Goal: Task Accomplishment & Management: Manage account settings

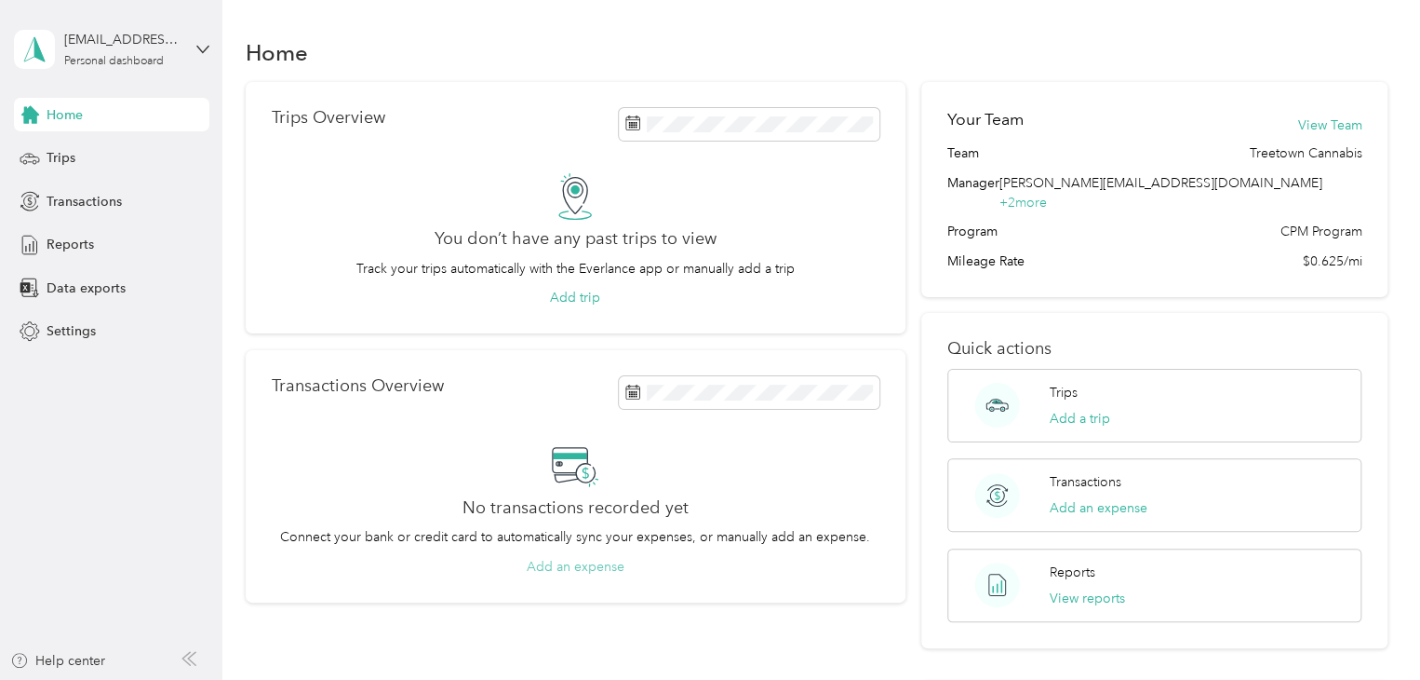
click at [572, 565] on button "Add an expense" at bounding box center [576, 567] width 98 height 20
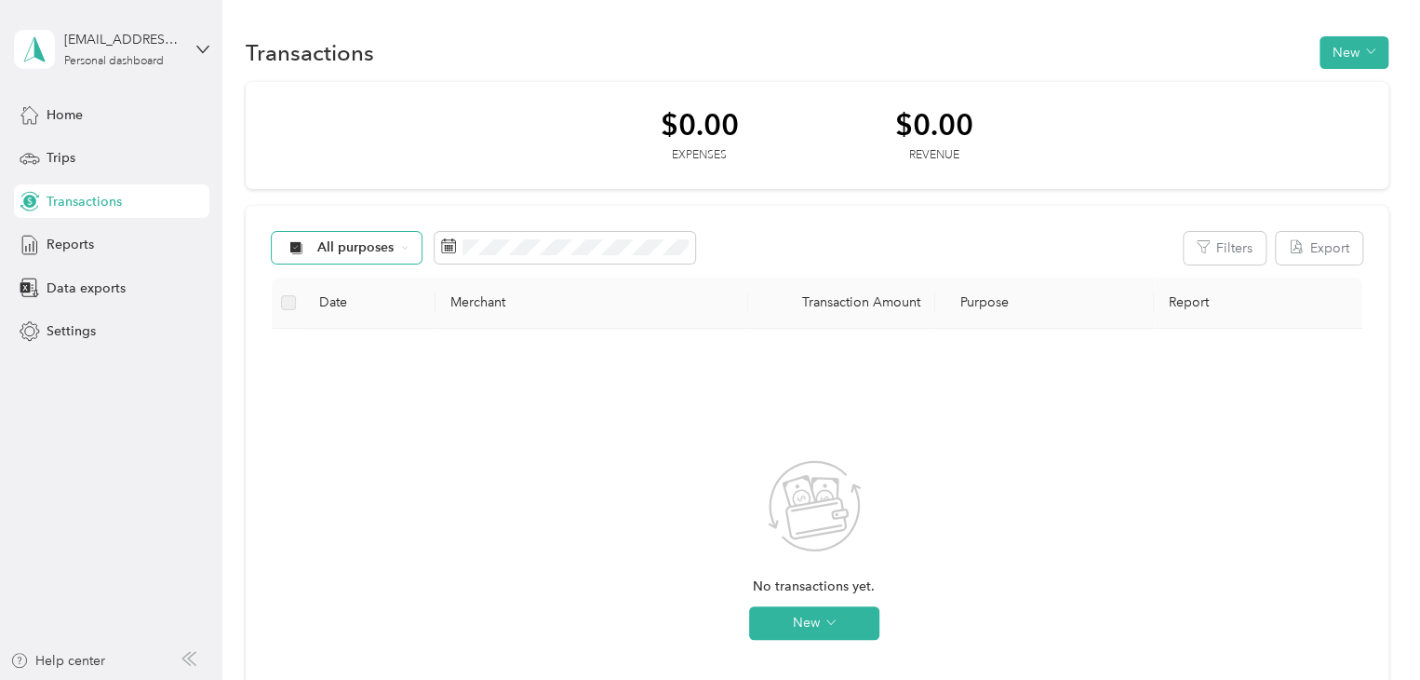
click at [350, 255] on div "All purposes" at bounding box center [347, 248] width 151 height 32
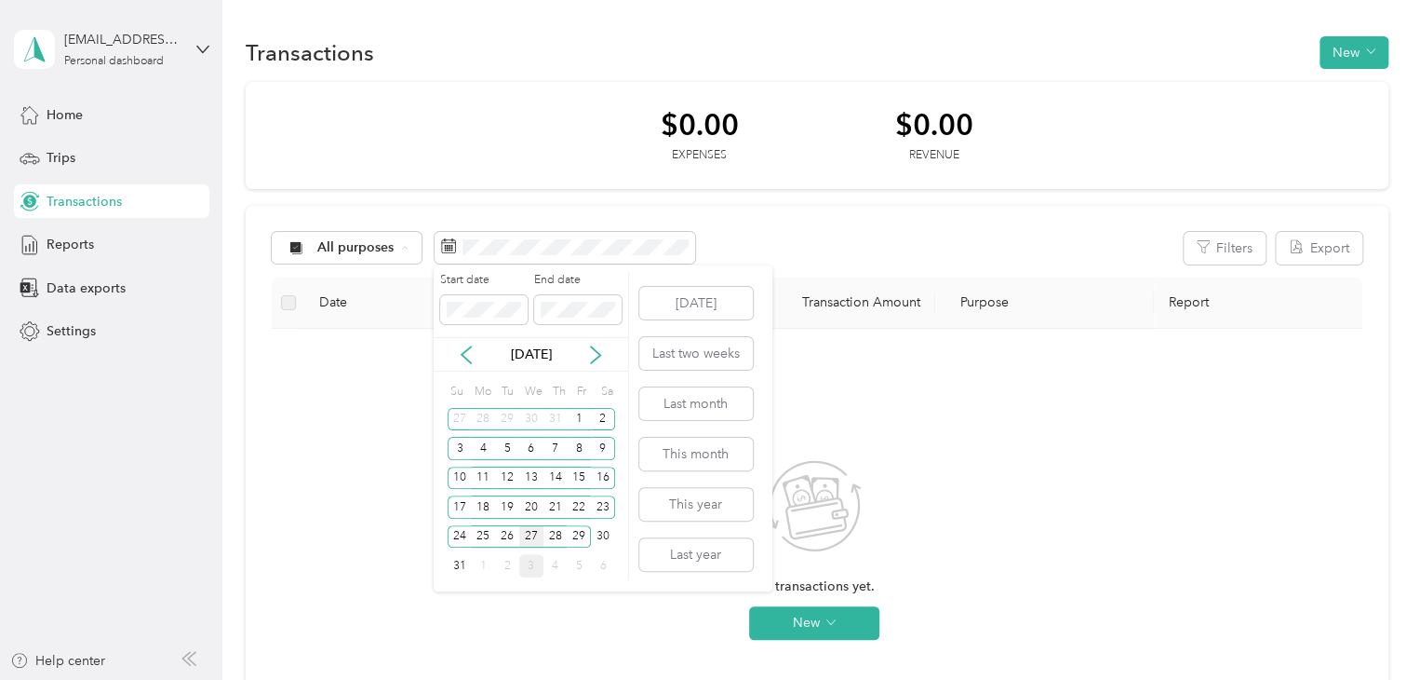
click at [537, 535] on div "27" at bounding box center [531, 536] width 24 height 23
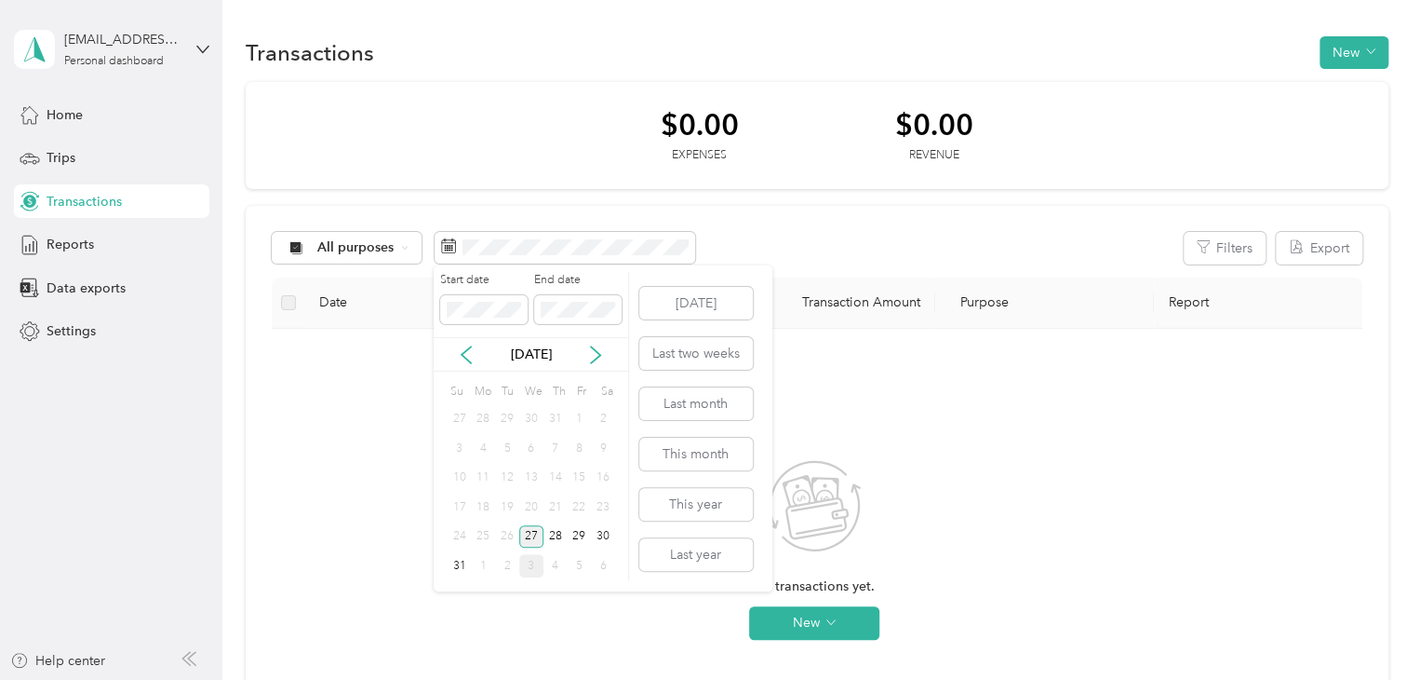
click at [536, 533] on div "27" at bounding box center [531, 536] width 24 height 23
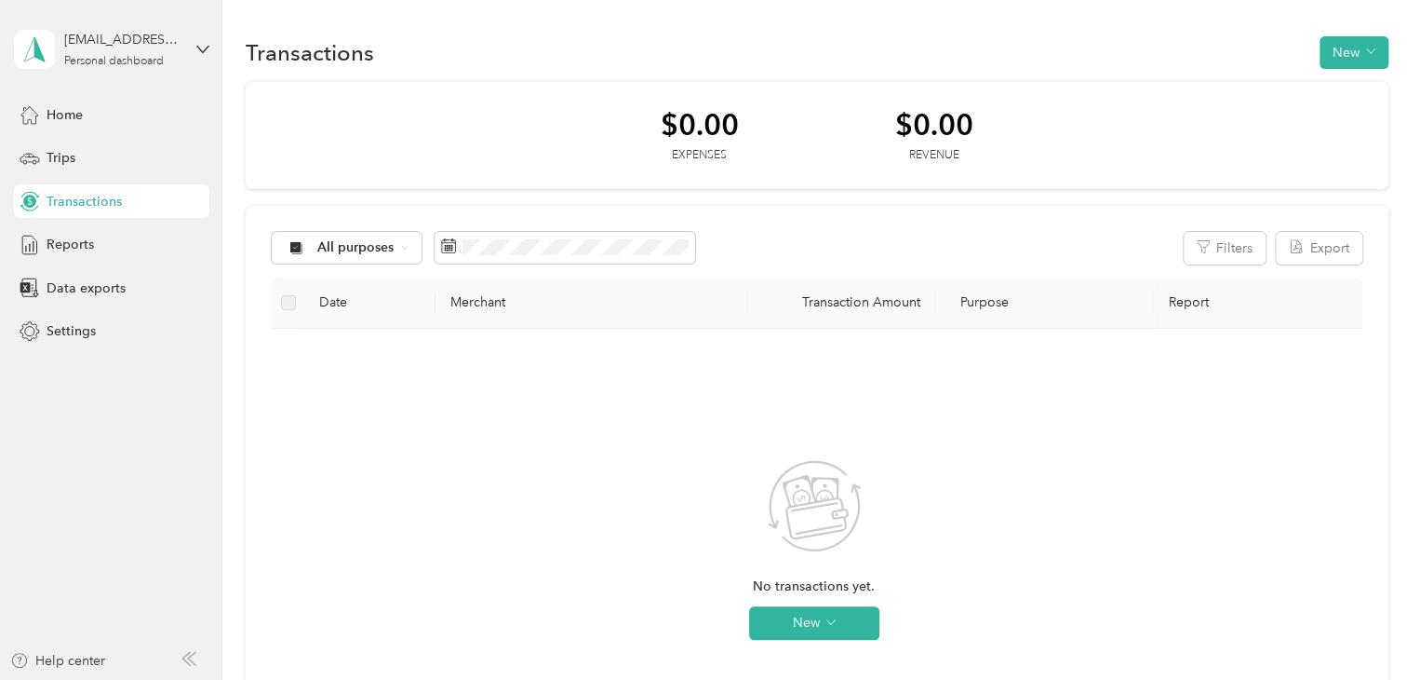
click at [282, 304] on label at bounding box center [288, 302] width 15 height 20
click at [807, 621] on button "New" at bounding box center [814, 623] width 130 height 34
click at [826, 567] on span "Expense" at bounding box center [840, 565] width 50 height 20
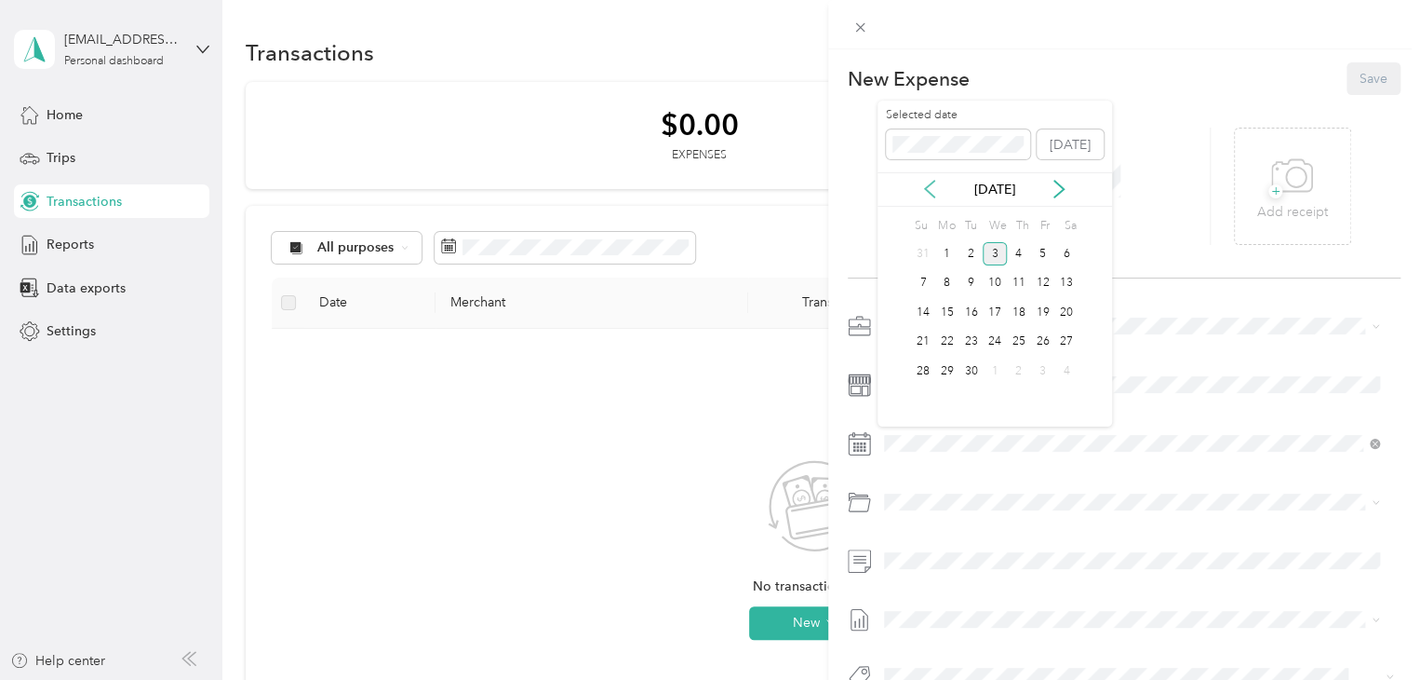
click at [935, 194] on icon at bounding box center [930, 189] width 19 height 19
click at [996, 370] on div "27" at bounding box center [995, 370] width 24 height 23
click at [965, 396] on li "Meeting" at bounding box center [1132, 390] width 508 height 33
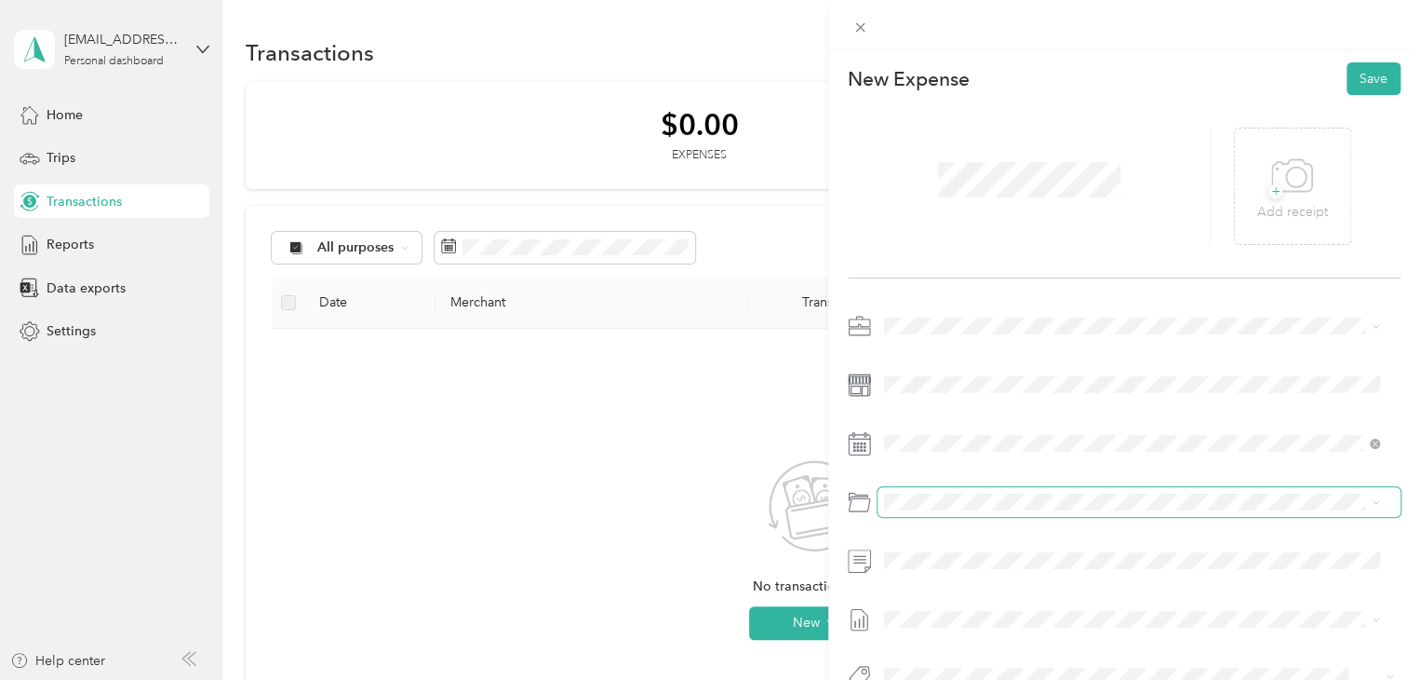
click at [1007, 509] on span at bounding box center [1139, 502] width 523 height 30
click at [868, 545] on div at bounding box center [1124, 560] width 553 height 30
click at [1289, 191] on icon at bounding box center [1292, 175] width 40 height 32
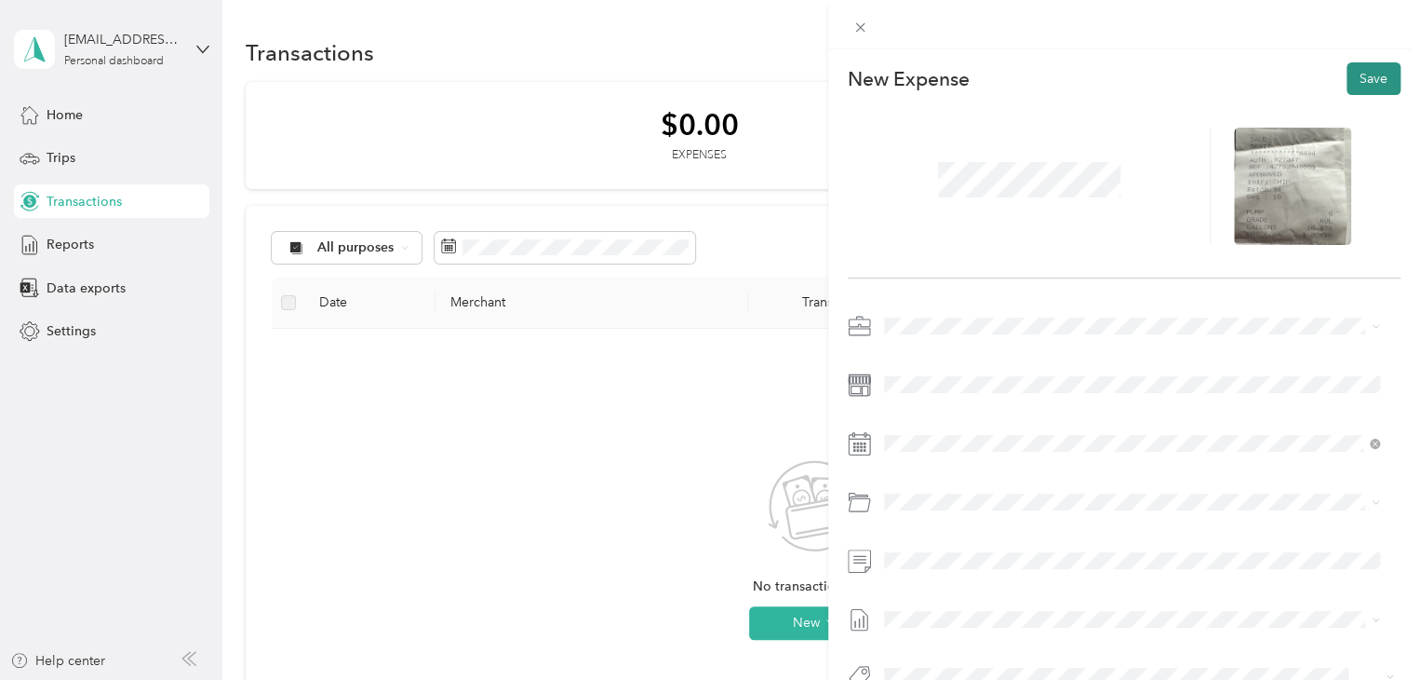
click at [1352, 79] on button "Save" at bounding box center [1374, 78] width 54 height 33
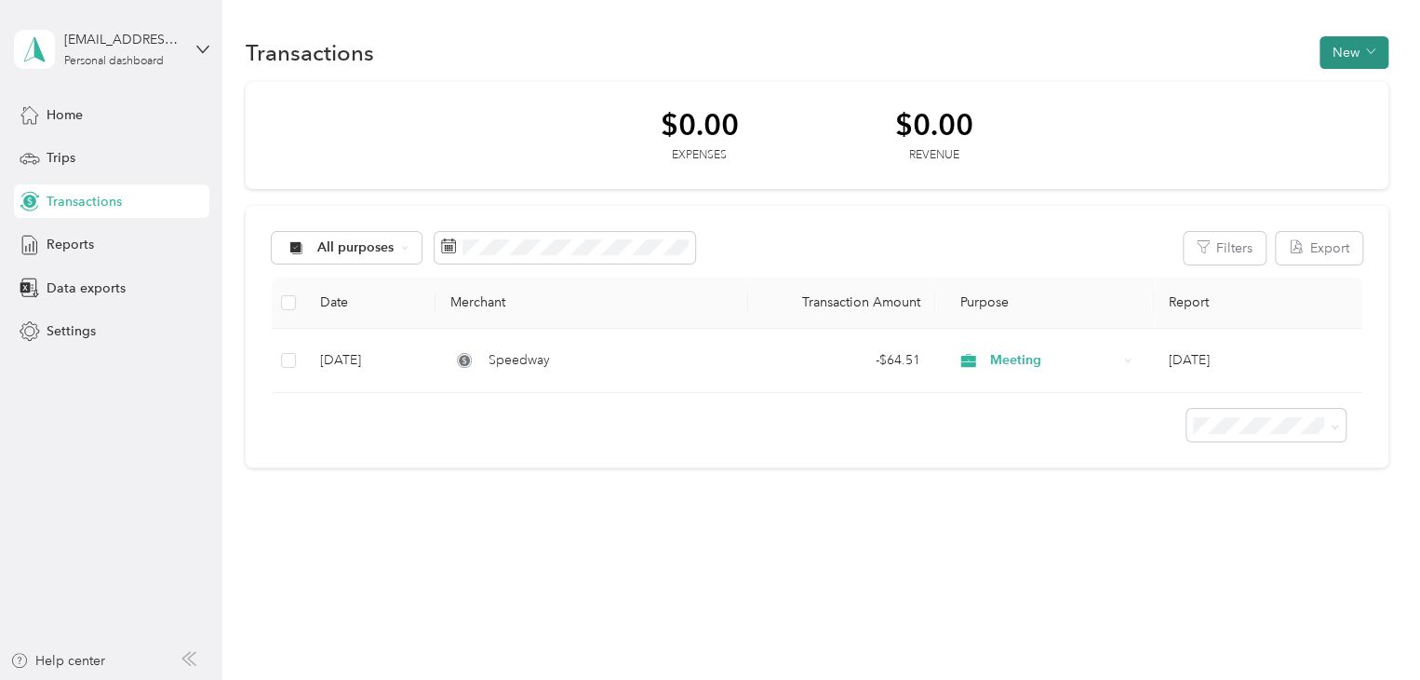
click at [1353, 53] on button "New" at bounding box center [1354, 52] width 69 height 33
click at [1348, 83] on span "Expense" at bounding box center [1358, 87] width 50 height 20
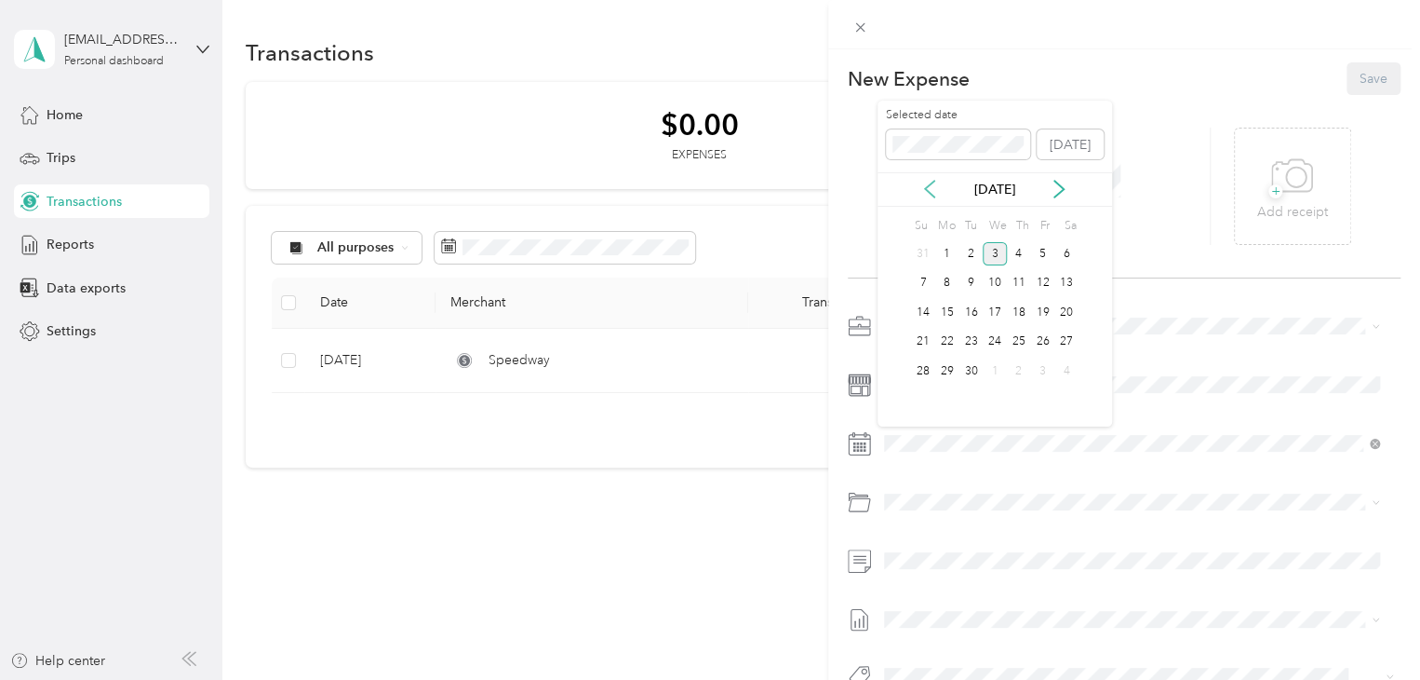
click at [935, 188] on icon at bounding box center [930, 189] width 19 height 19
click at [1048, 364] on div "29" at bounding box center [1043, 370] width 24 height 23
click at [964, 521] on div at bounding box center [1124, 508] width 553 height 43
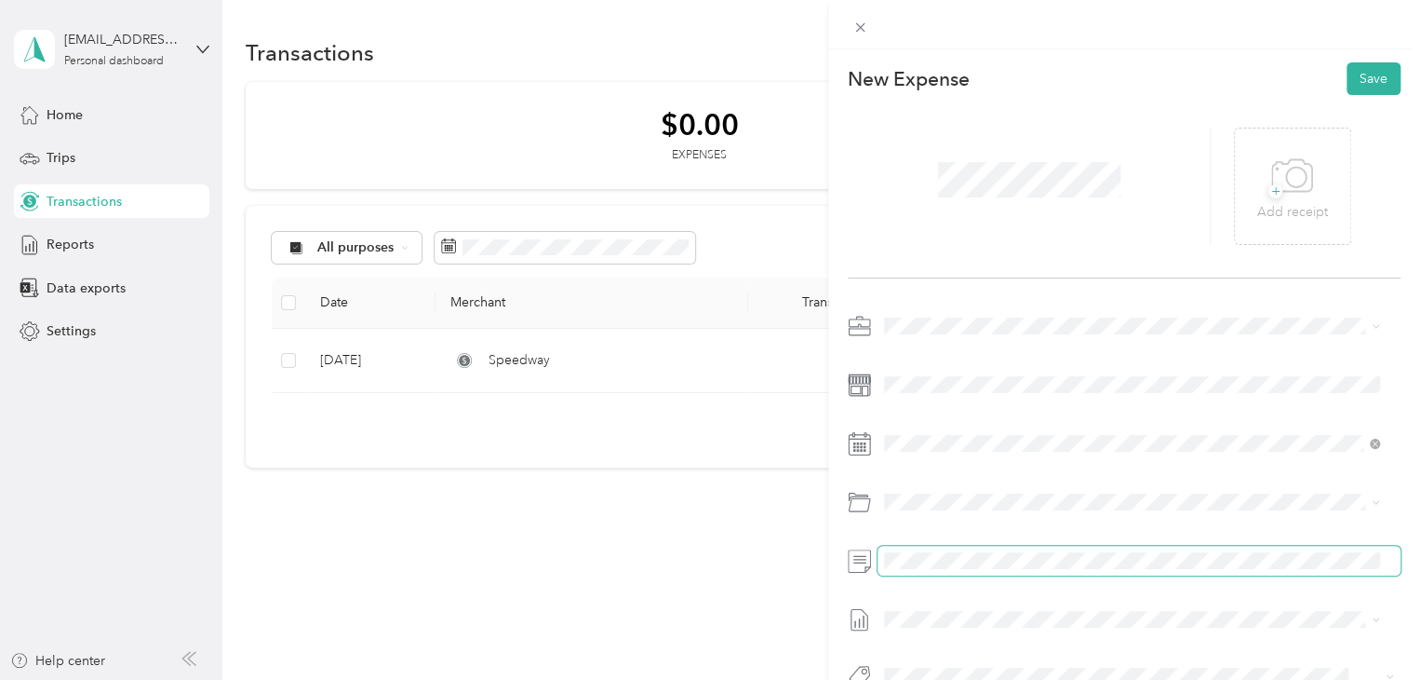
scroll to position [52, 0]
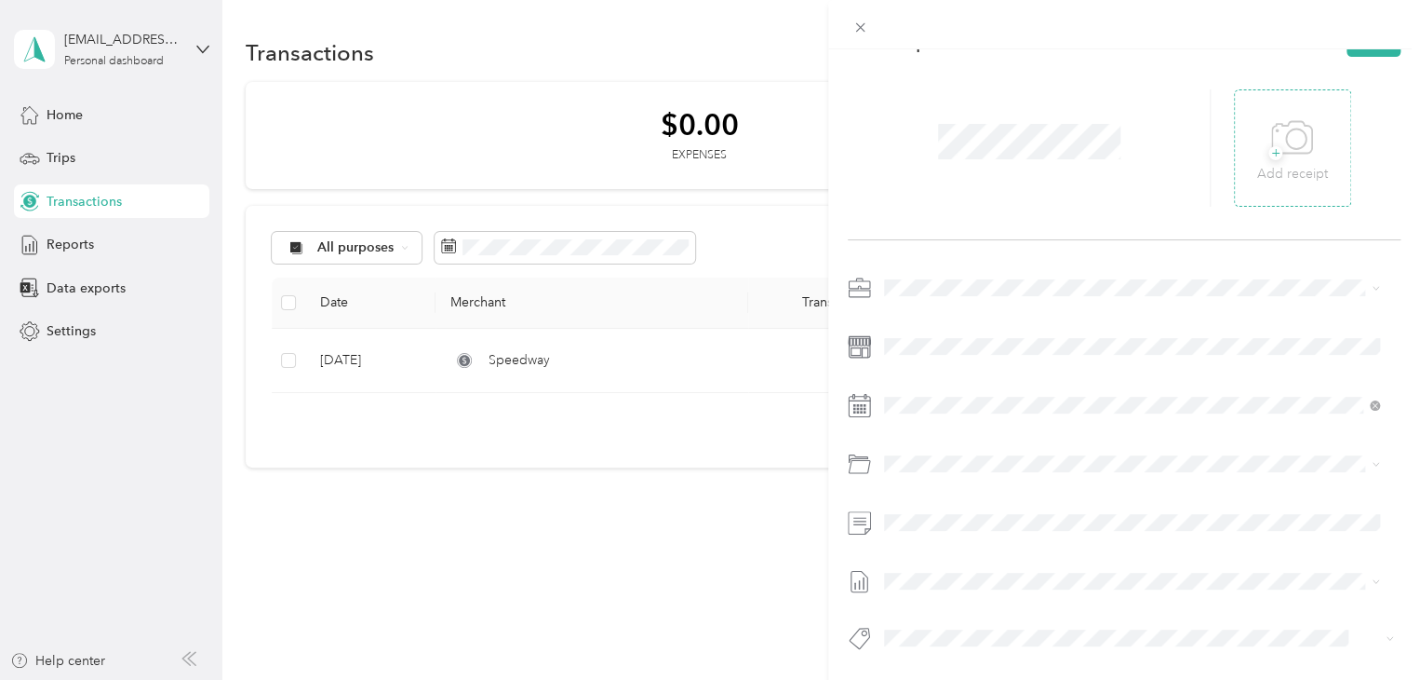
click at [1297, 117] on icon at bounding box center [1293, 138] width 42 height 51
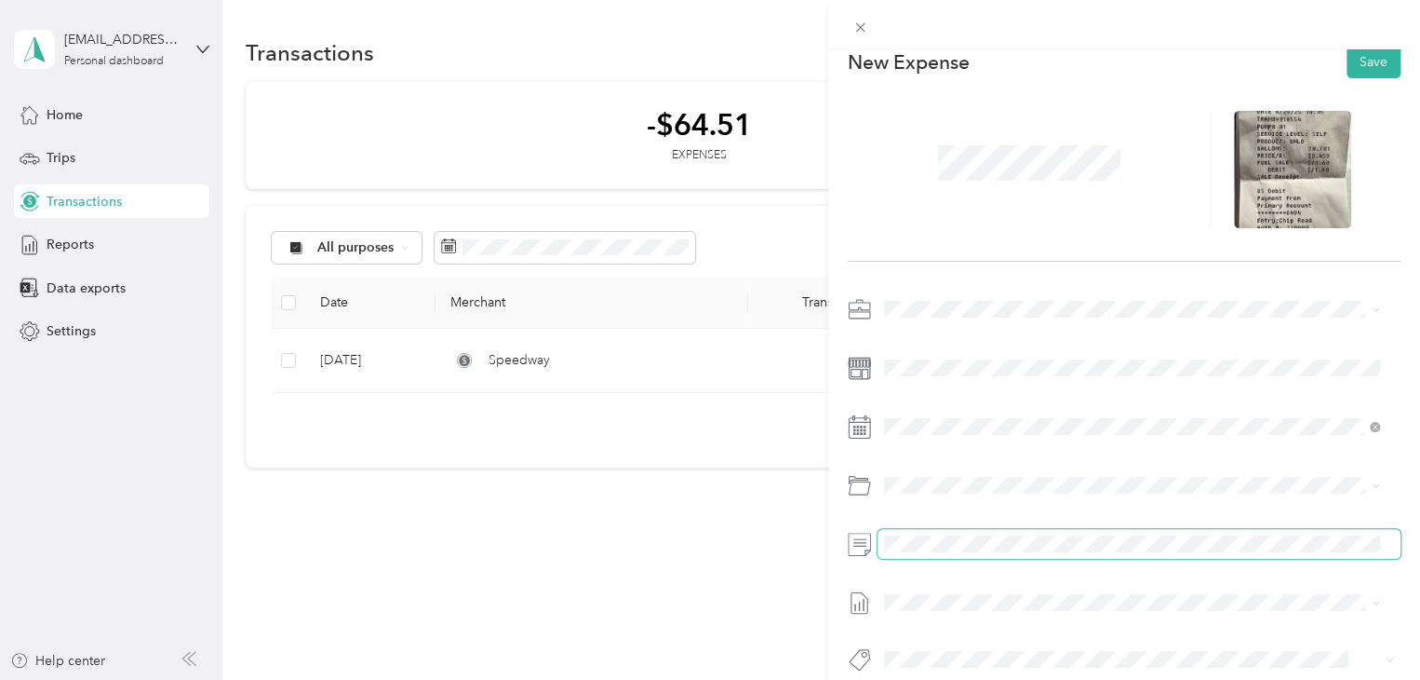
scroll to position [0, 0]
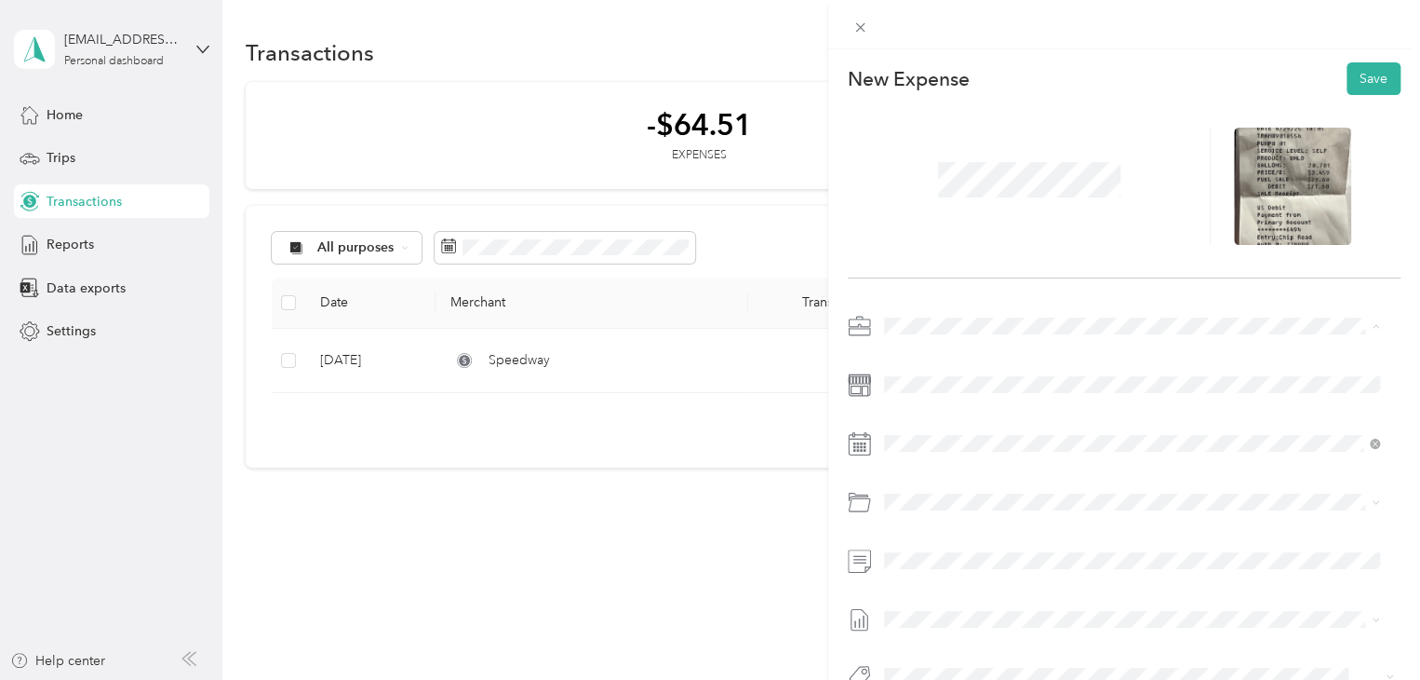
click at [946, 454] on span "Account Visits" at bounding box center [932, 456] width 82 height 16
click at [1366, 78] on button "Save" at bounding box center [1374, 78] width 54 height 33
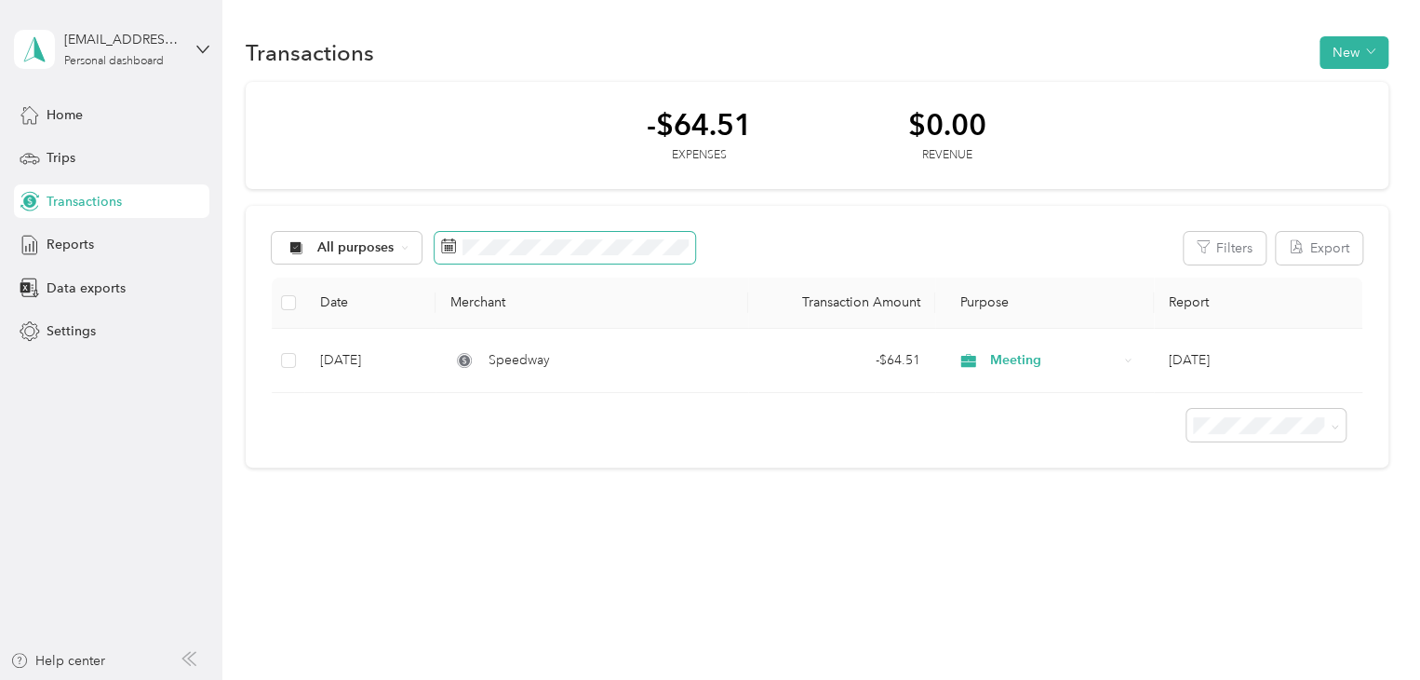
click at [644, 258] on span at bounding box center [565, 248] width 261 height 32
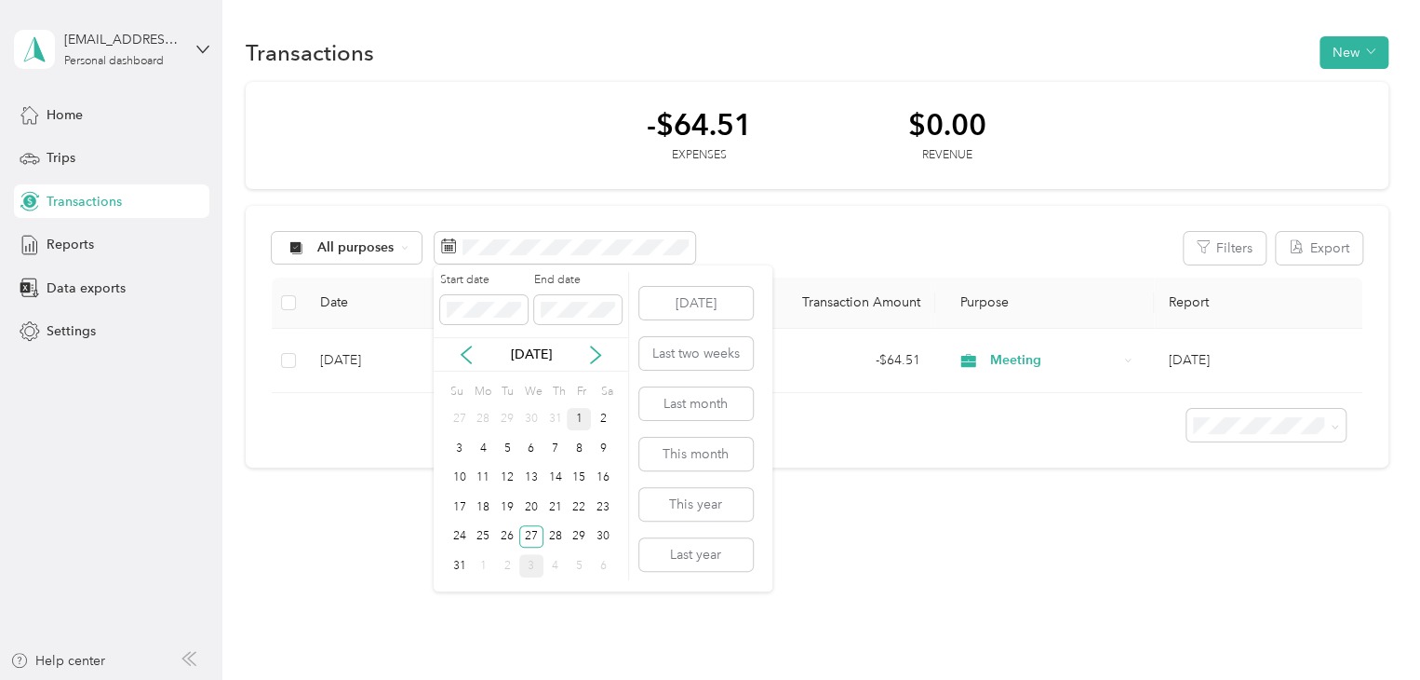
click at [574, 420] on div "1" at bounding box center [579, 419] width 24 height 23
click at [461, 563] on div "31" at bounding box center [460, 565] width 24 height 23
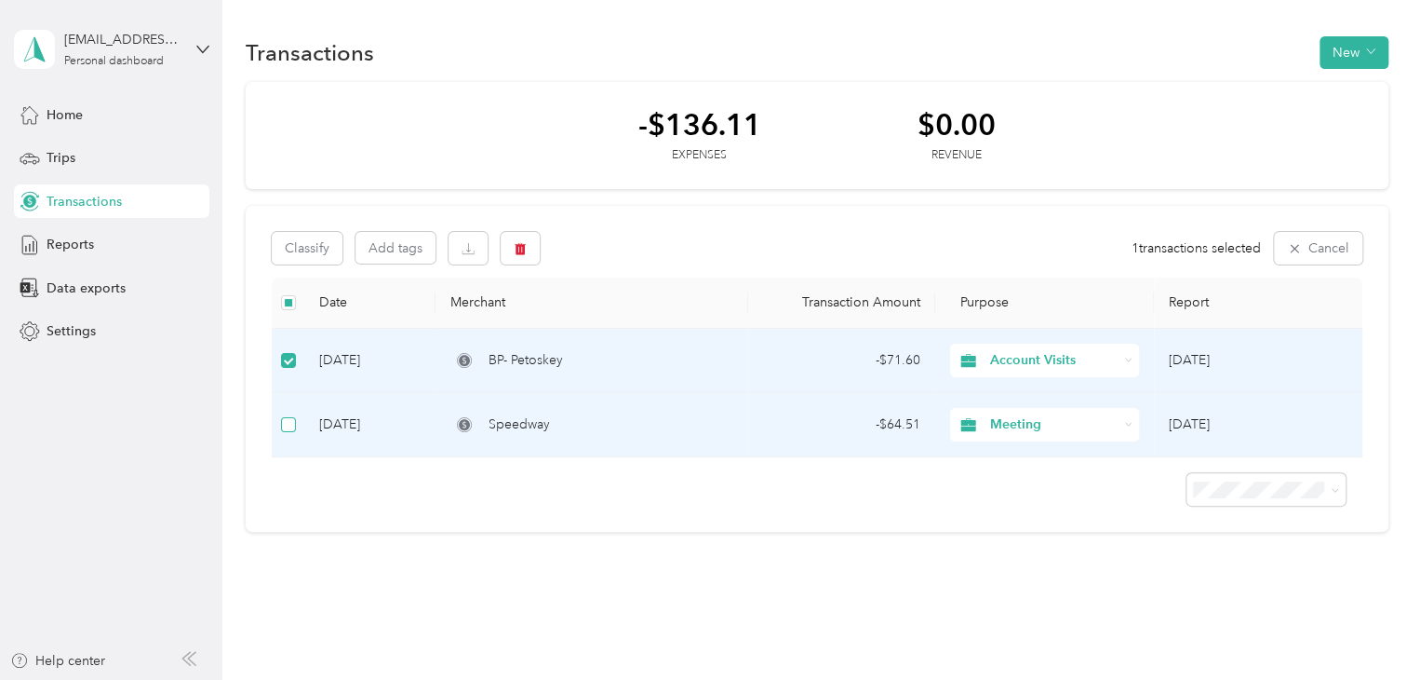
click at [292, 432] on label at bounding box center [288, 424] width 15 height 20
click at [1361, 42] on button "New" at bounding box center [1354, 52] width 69 height 33
click at [979, 255] on div "Classify Add tags 2 transactions selected Cancel" at bounding box center [817, 248] width 1091 height 33
click at [74, 247] on span "Reports" at bounding box center [70, 245] width 47 height 20
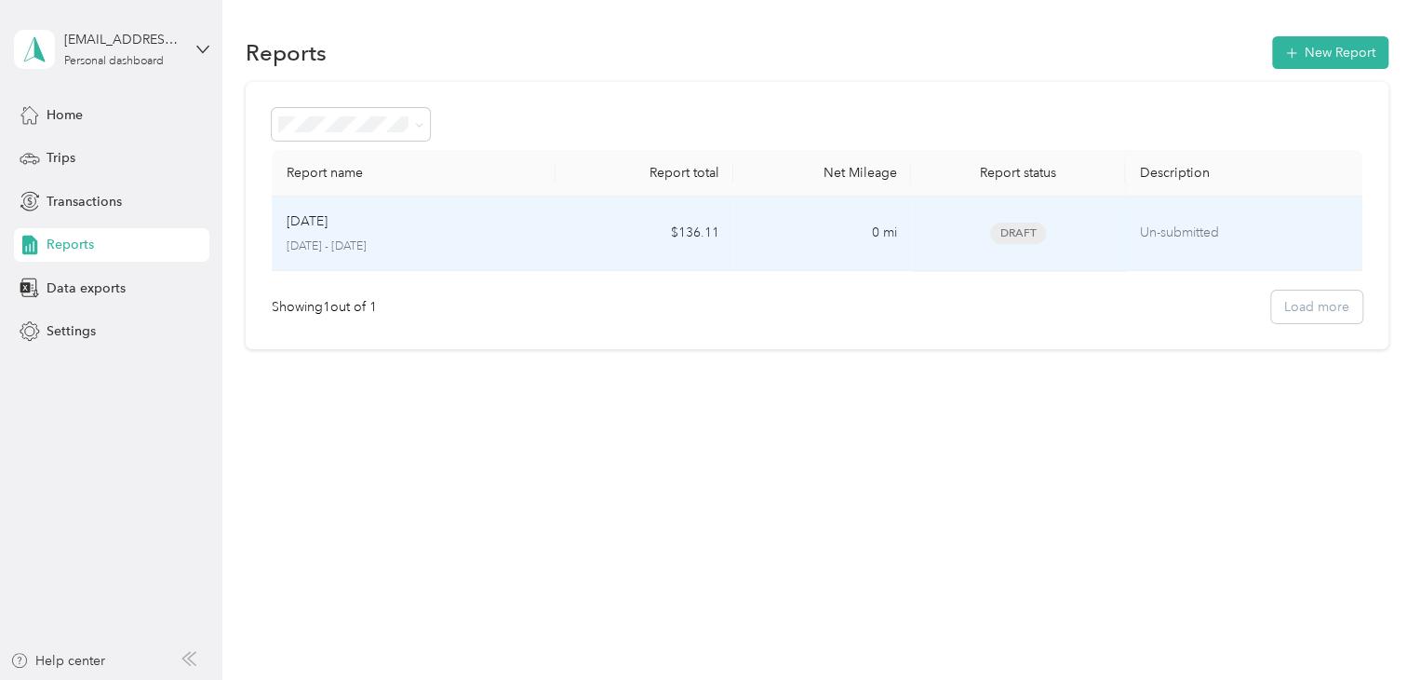
click at [502, 235] on div "Aug [DATE] - [DATE]" at bounding box center [414, 233] width 255 height 44
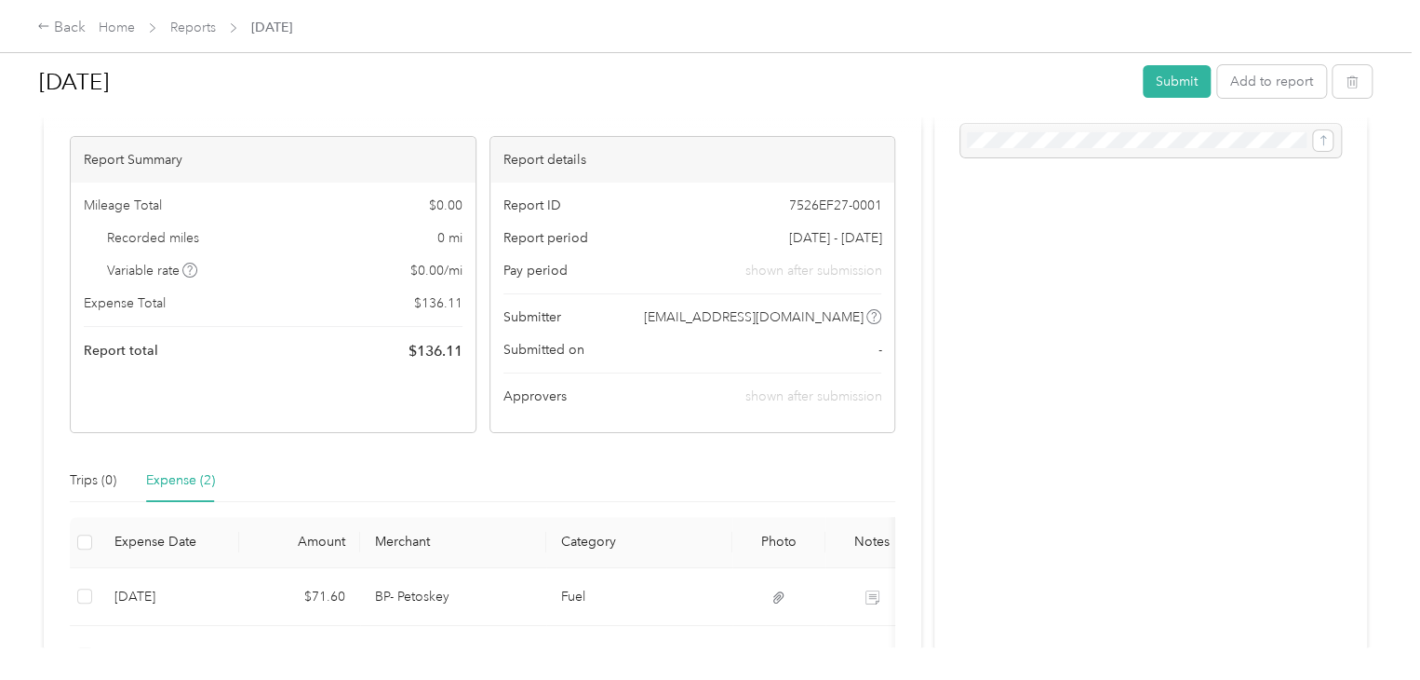
scroll to position [186, 0]
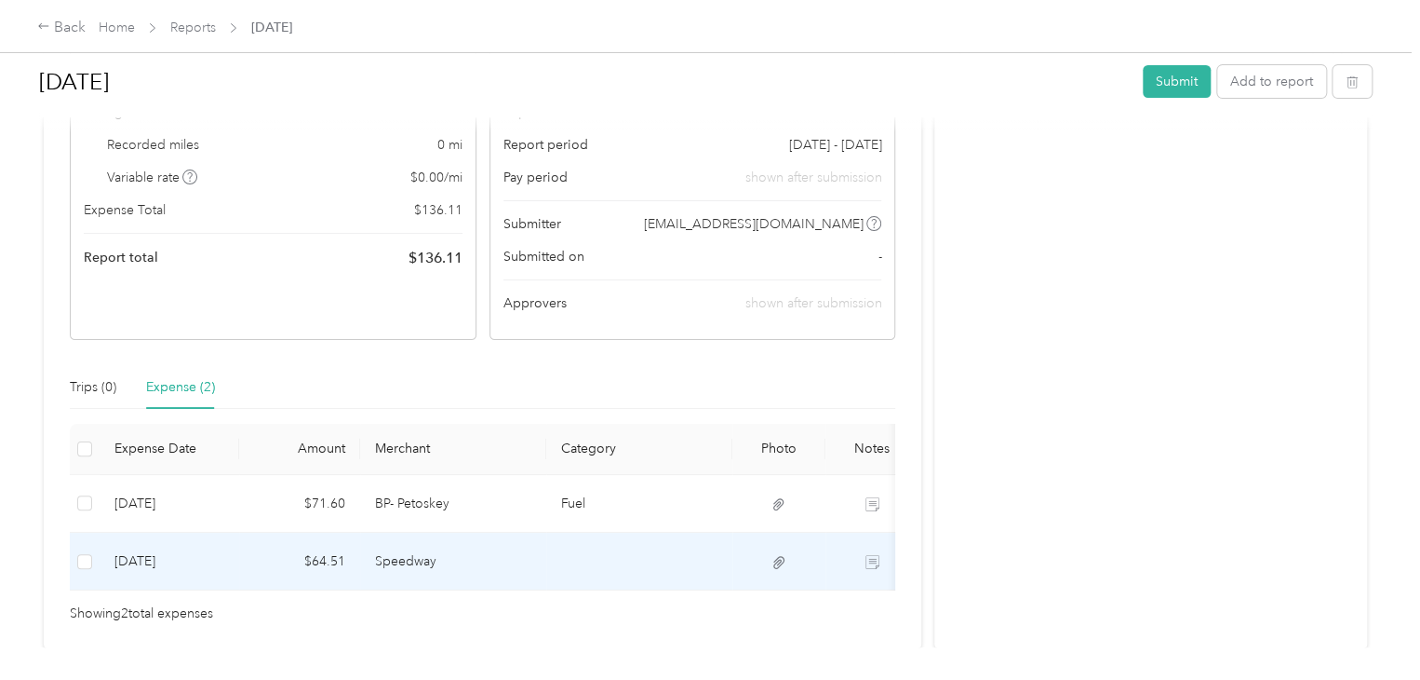
click at [584, 561] on td at bounding box center [639, 561] width 186 height 58
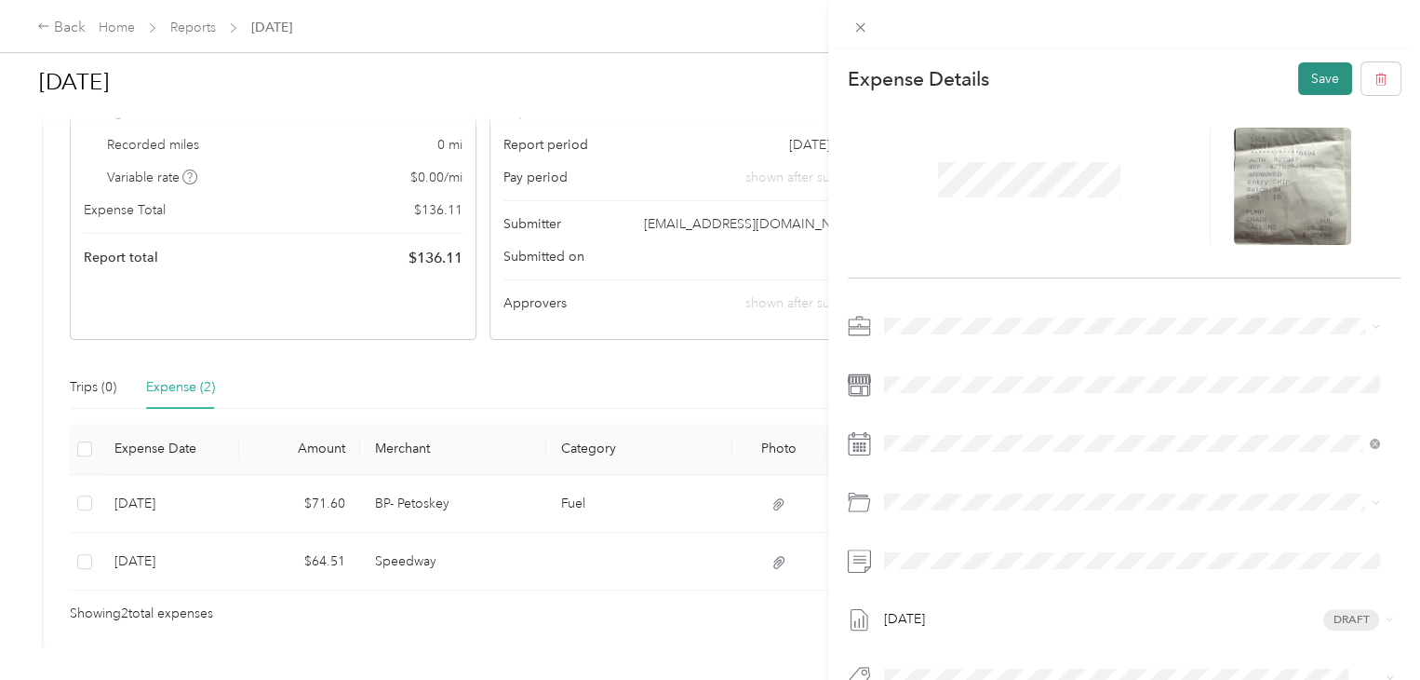
click at [1306, 64] on button "Save" at bounding box center [1326, 78] width 54 height 33
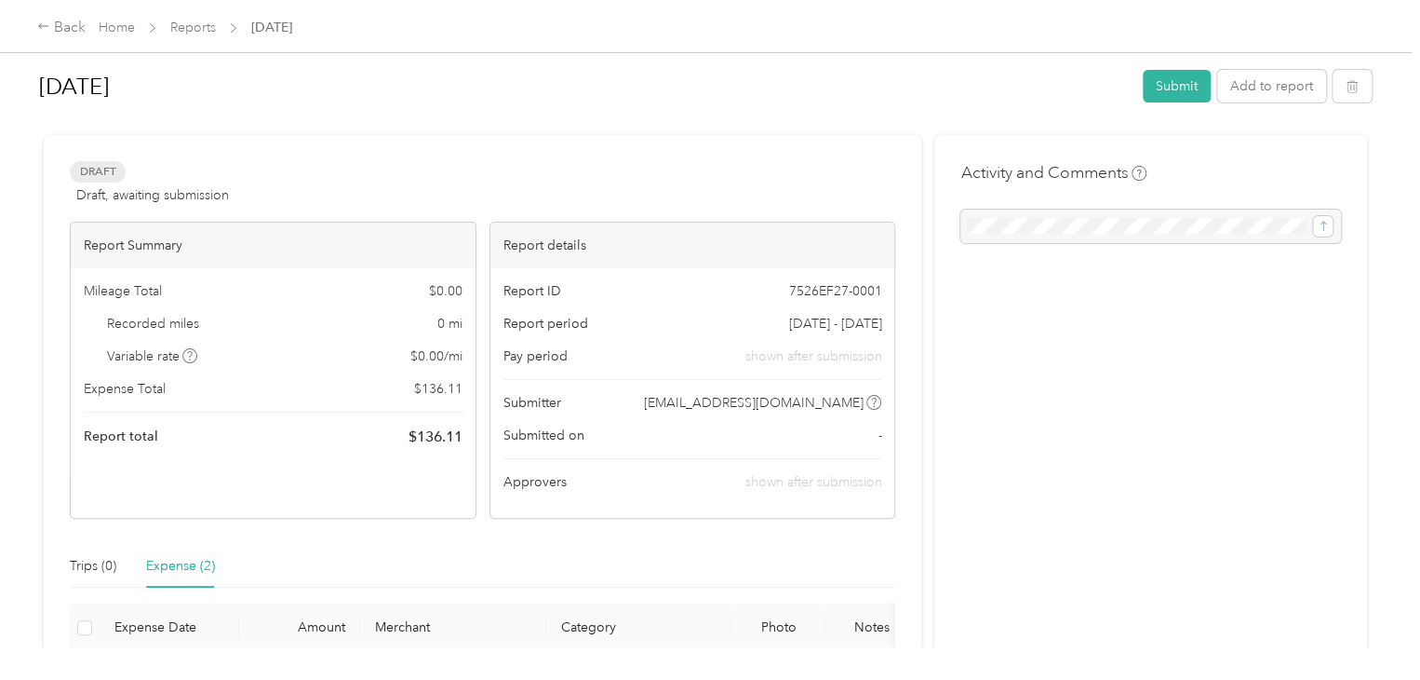
scroll to position [4, 0]
click at [1176, 91] on button "Submit" at bounding box center [1177, 90] width 68 height 33
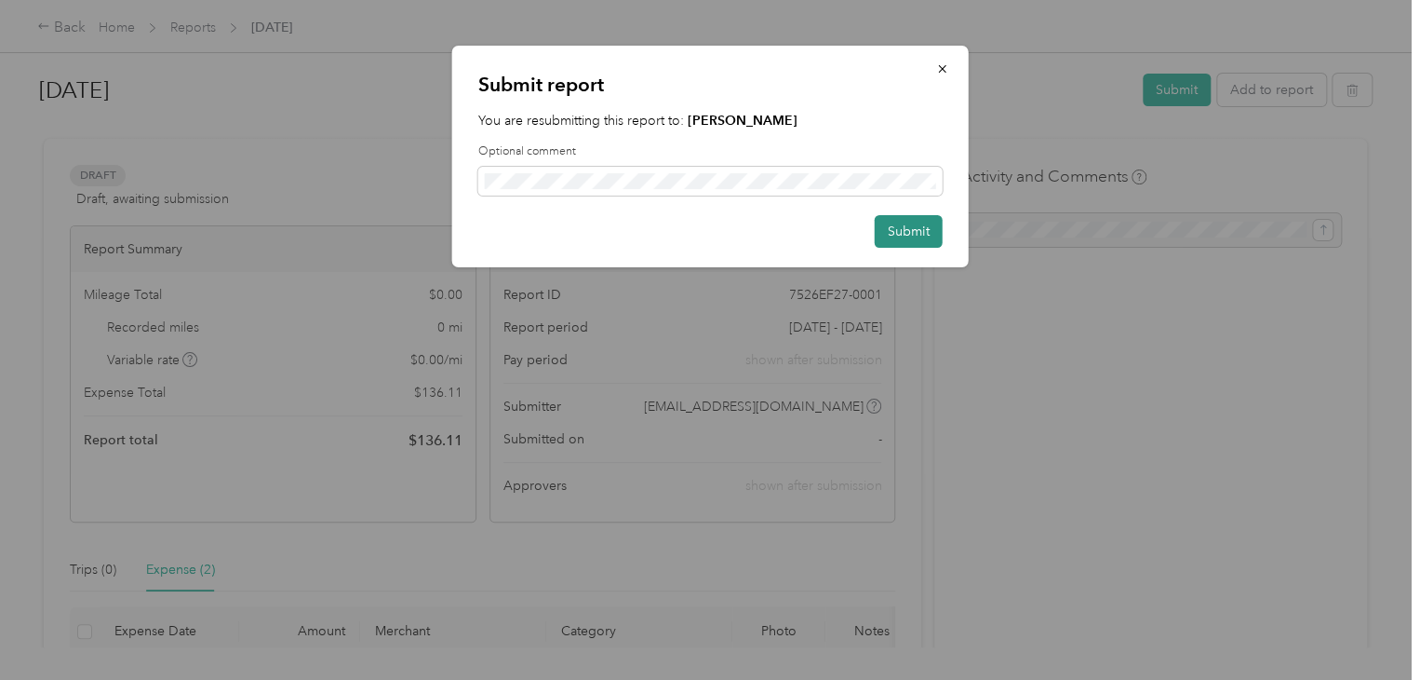
click at [925, 228] on button "Submit" at bounding box center [909, 231] width 68 height 33
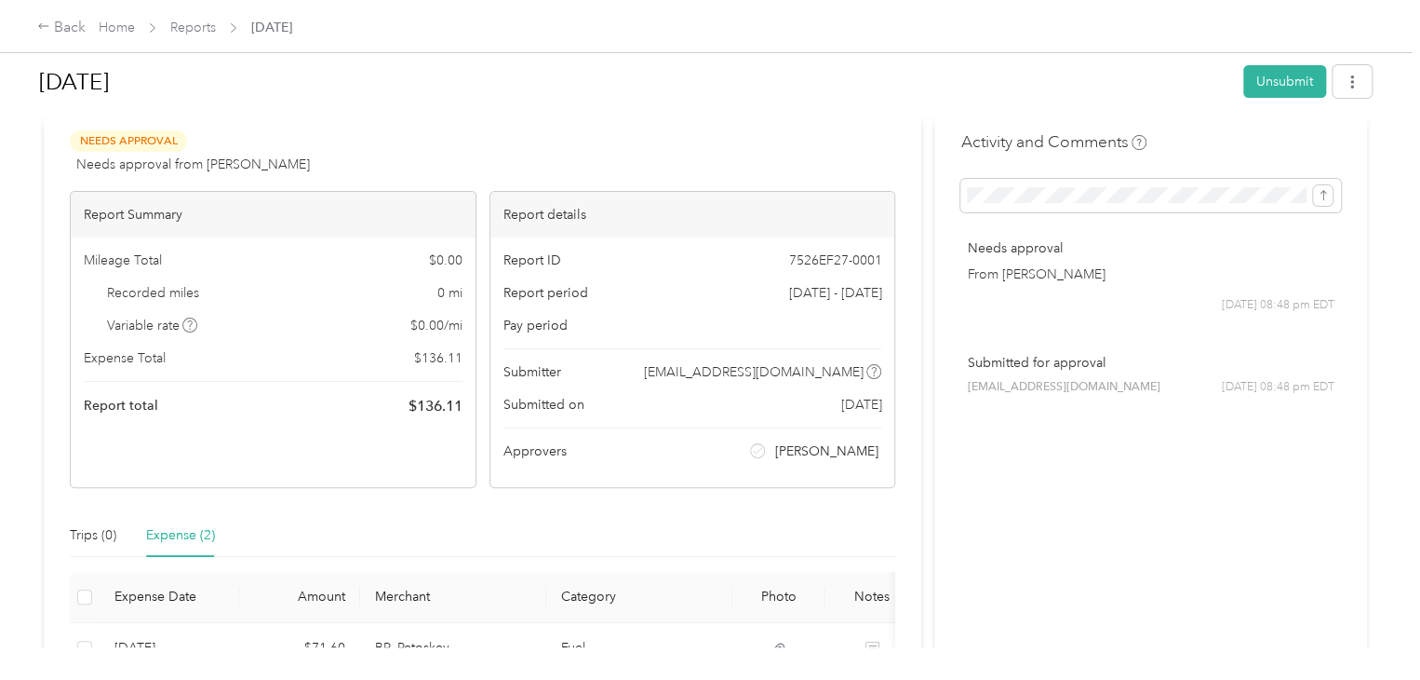
scroll to position [0, 0]
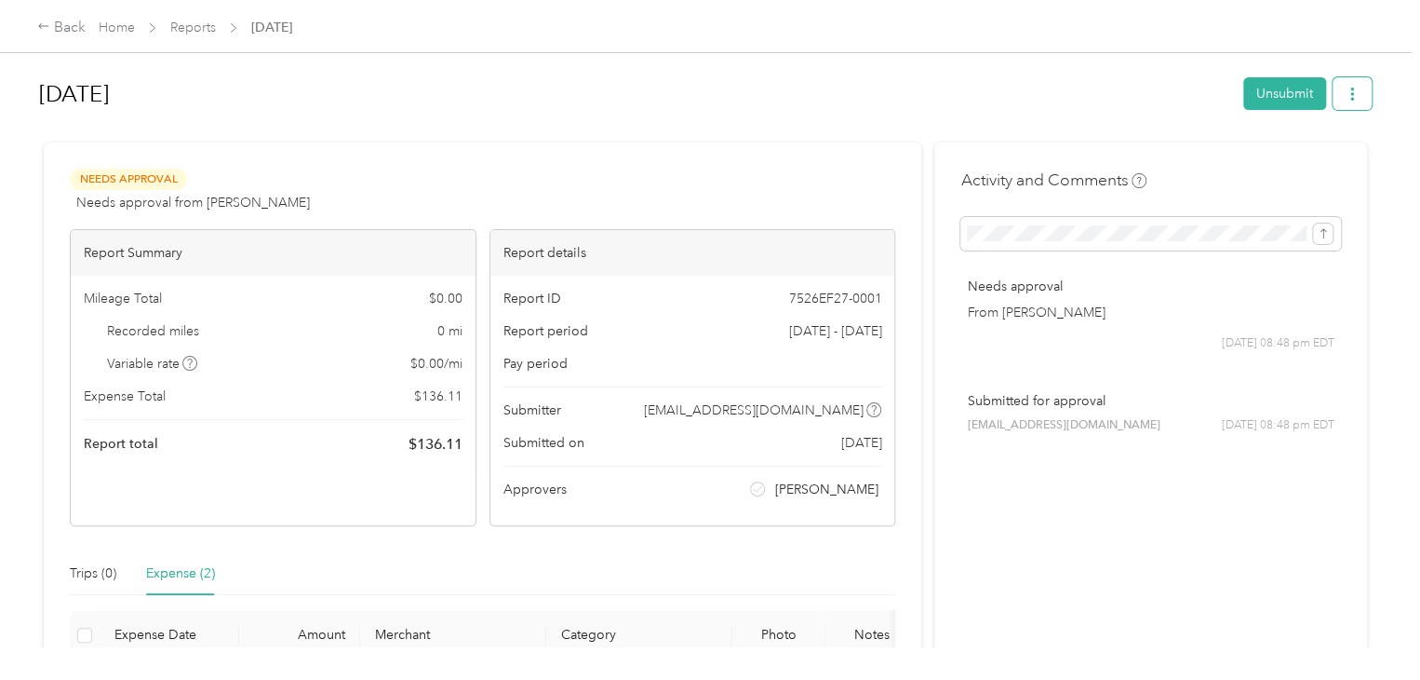
click at [1350, 92] on icon "button" at bounding box center [1352, 93] width 13 height 13
click at [1288, 100] on button "Unsubmit" at bounding box center [1285, 93] width 83 height 33
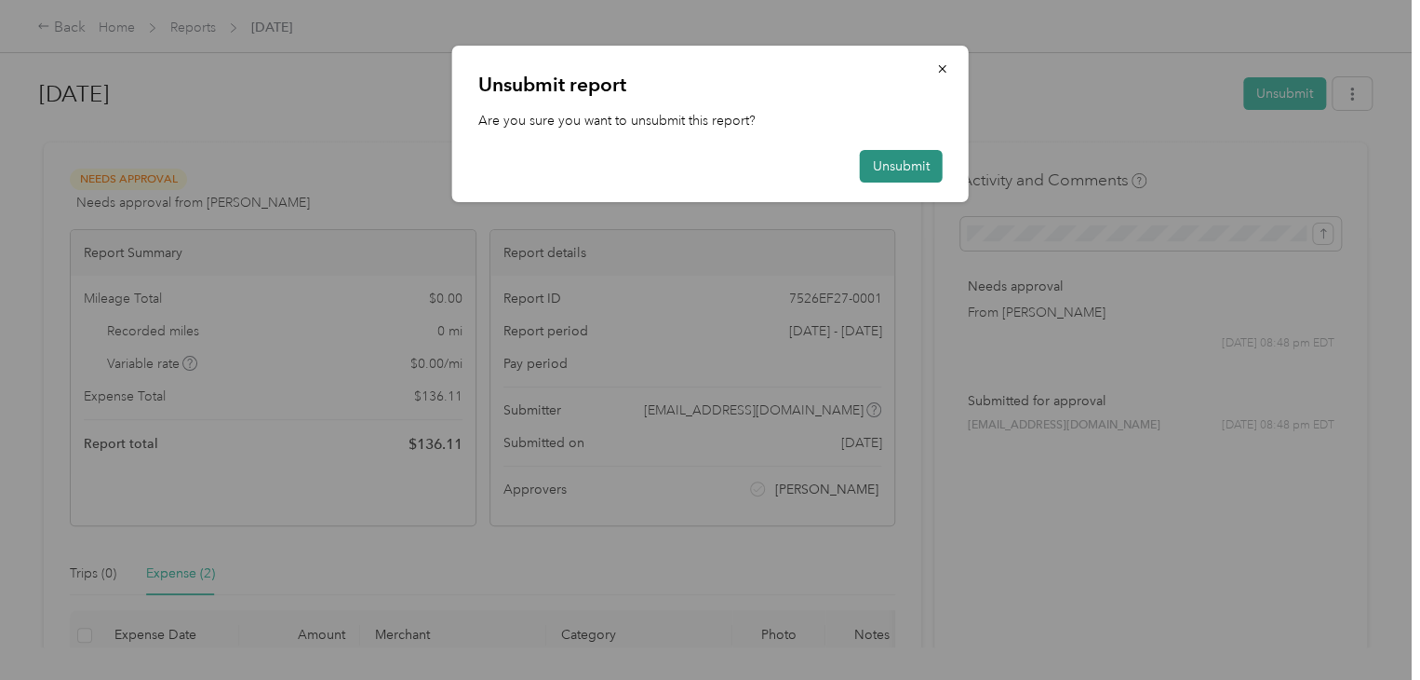
click at [918, 159] on button "Unsubmit" at bounding box center [901, 166] width 83 height 33
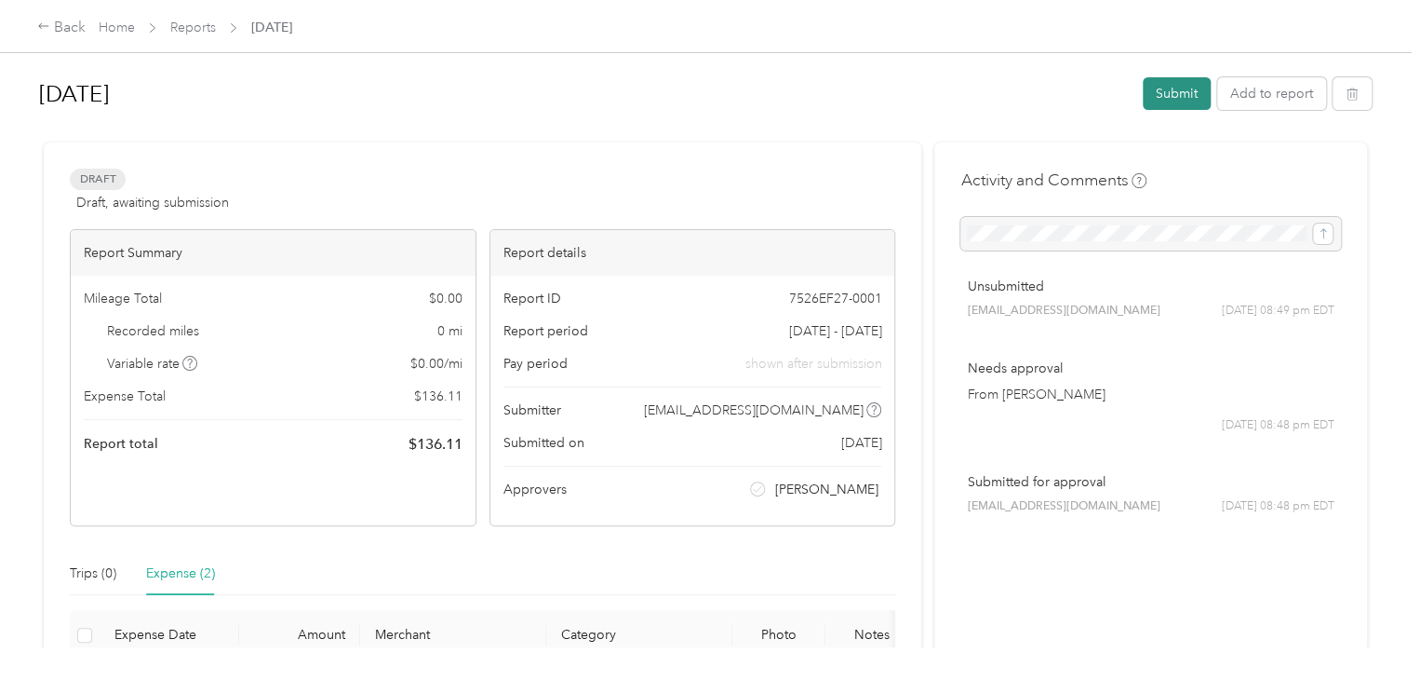
click at [1162, 91] on button "Submit" at bounding box center [1177, 93] width 68 height 33
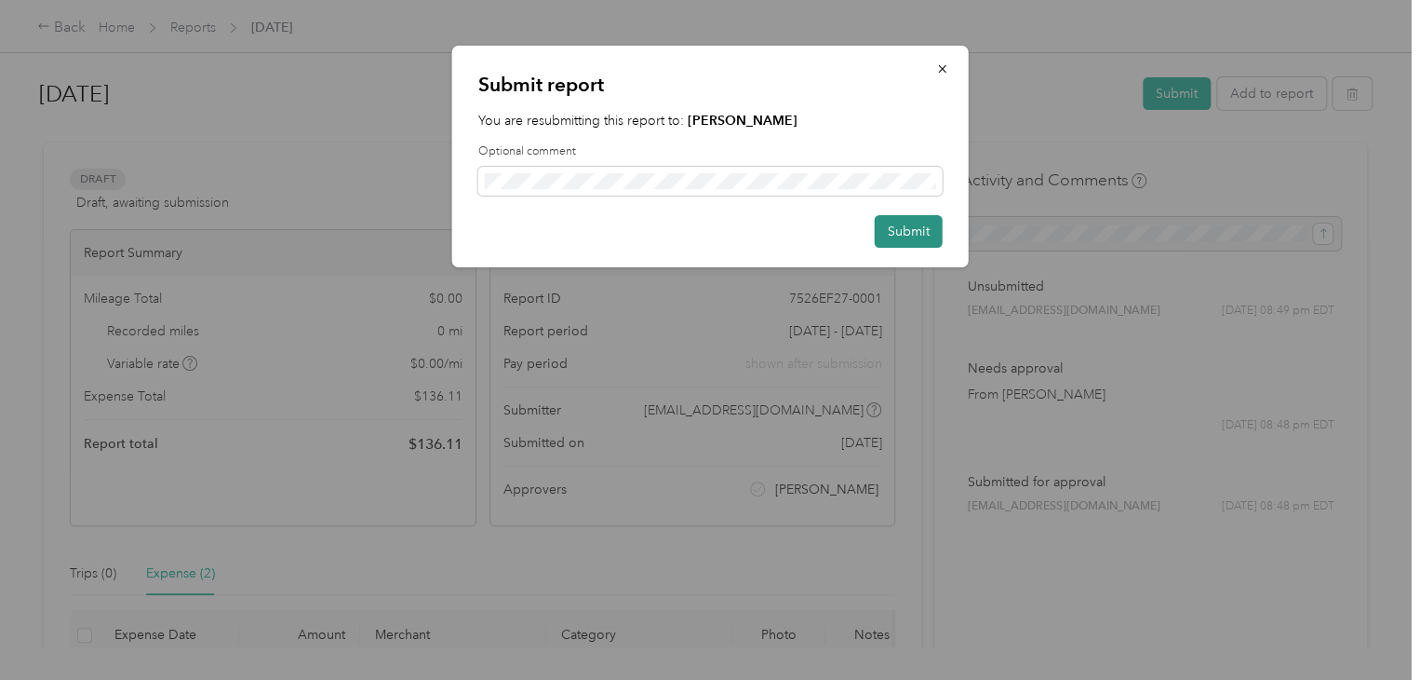
click at [908, 233] on button "Submit" at bounding box center [909, 231] width 68 height 33
